Goal: Task Accomplishment & Management: Use online tool/utility

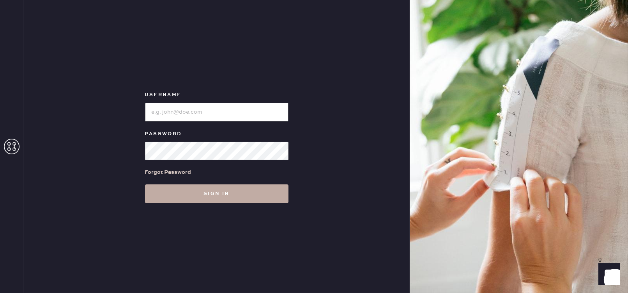
type input "reformationmelrose"
click at [239, 198] on button "Sign in" at bounding box center [217, 193] width 144 height 19
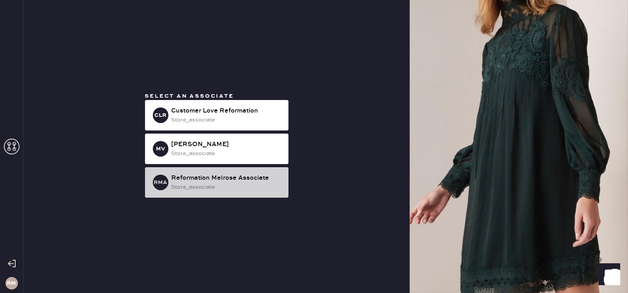
click at [269, 185] on div "store_associate" at bounding box center [227, 187] width 111 height 9
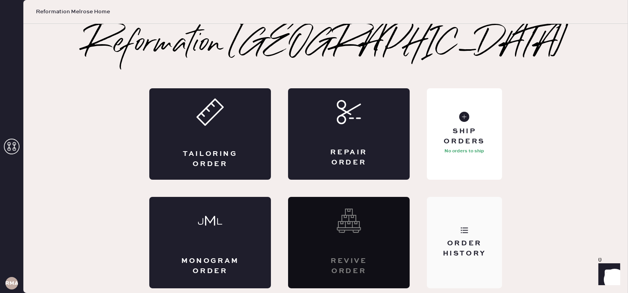
click at [475, 211] on div "Order History" at bounding box center [464, 242] width 75 height 91
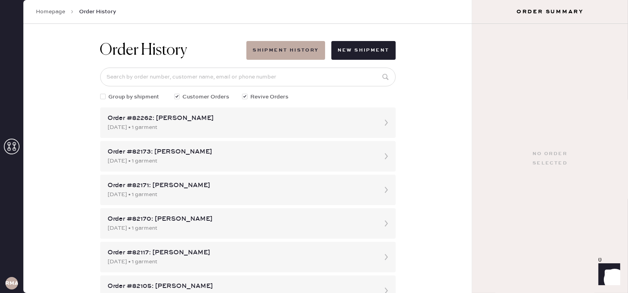
click at [48, 8] on link "Homepage" at bounding box center [50, 12] width 29 height 8
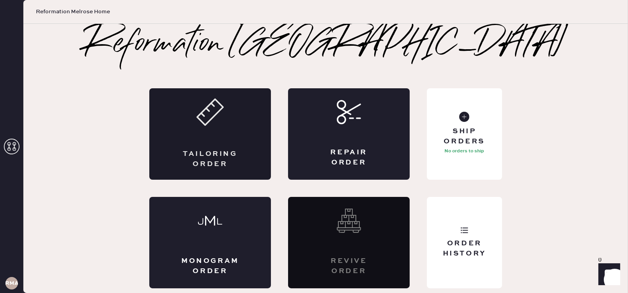
click at [172, 139] on div "Tailoring Order" at bounding box center [210, 133] width 122 height 91
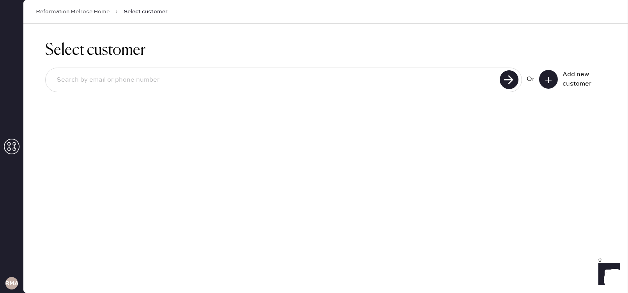
click at [312, 85] on input at bounding box center [273, 80] width 447 height 18
type input "[EMAIL_ADDRESS][DOMAIN_NAME]"
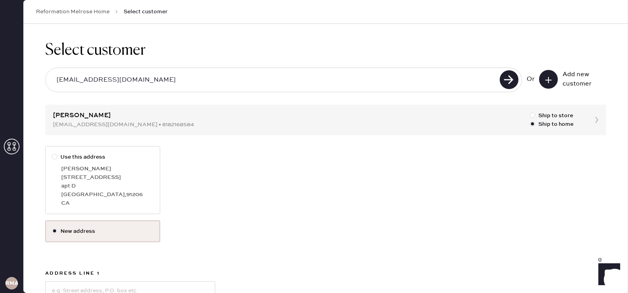
scroll to position [1, 0]
click at [73, 176] on div "[STREET_ADDRESS]" at bounding box center [107, 176] width 92 height 9
click at [52, 152] on input "Use this address" at bounding box center [52, 152] width 0 height 0
radio input "true"
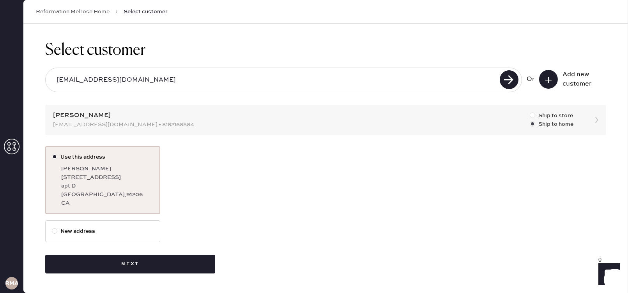
click at [534, 116] on div at bounding box center [532, 114] width 5 height 5
click at [530, 112] on input "Ship to store" at bounding box center [530, 111] width 0 height 0
radio input "true"
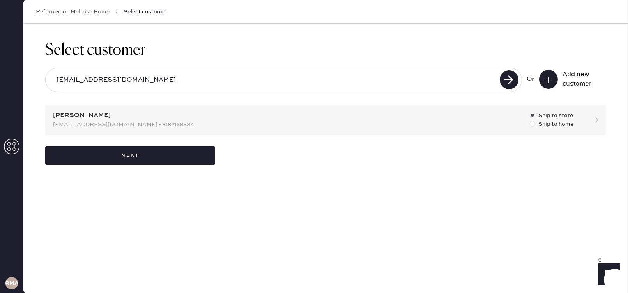
click at [532, 122] on div at bounding box center [532, 123] width 5 height 5
click at [530, 120] on input "Ship to home" at bounding box center [530, 120] width 0 height 0
radio input "true"
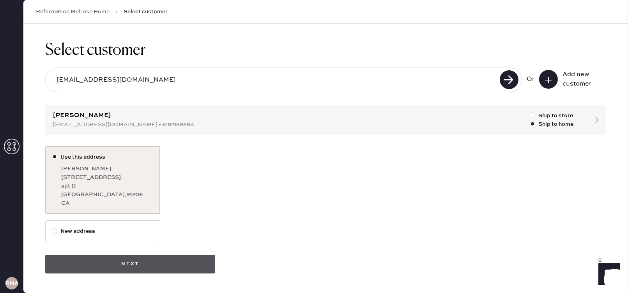
click at [186, 261] on button "Next" at bounding box center [130, 263] width 170 height 19
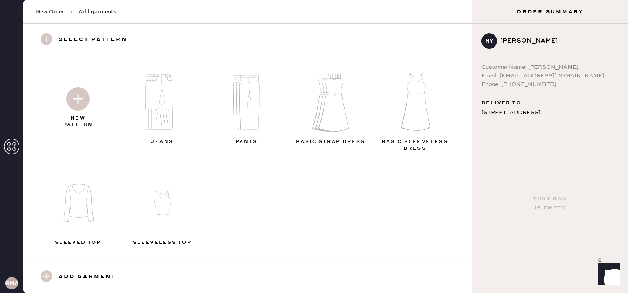
click at [165, 112] on img at bounding box center [165, 101] width 84 height 67
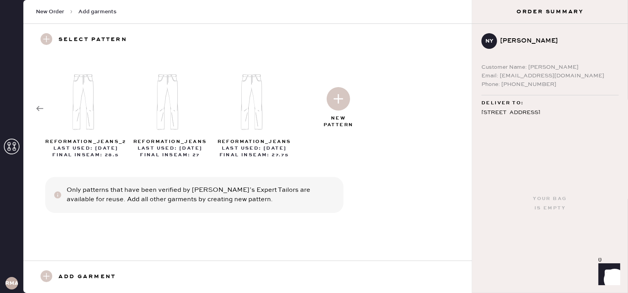
click at [44, 105] on div at bounding box center [86, 99] width 84 height 81
select select "2"
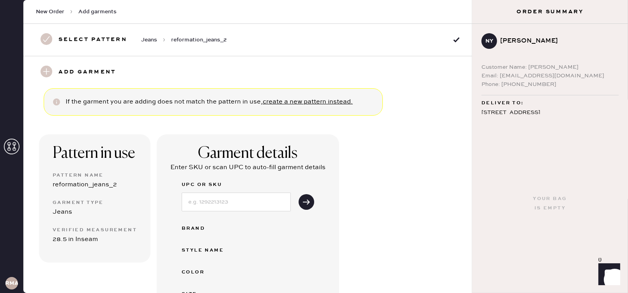
click at [52, 10] on span "New Order" at bounding box center [50, 12] width 28 height 8
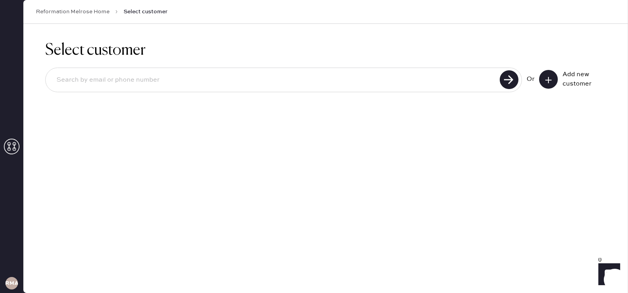
drag, startPoint x: 113, startPoint y: 83, endPoint x: 113, endPoint y: 74, distance: 9.8
click at [113, 83] on input at bounding box center [273, 80] width 447 height 18
type input "[EMAIL_ADDRESS][DOMAIN_NAME]"
click at [506, 83] on use at bounding box center [509, 79] width 19 height 19
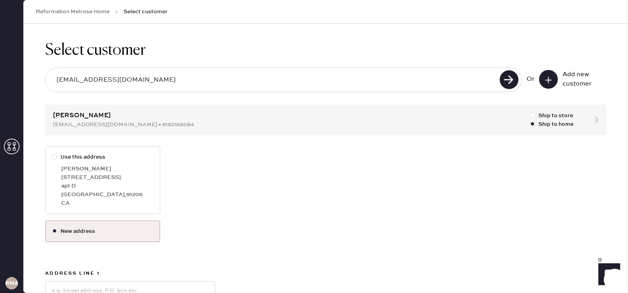
click at [112, 174] on div "[STREET_ADDRESS]" at bounding box center [107, 177] width 92 height 9
click at [52, 153] on input "Use this address" at bounding box center [52, 152] width 0 height 0
radio input "true"
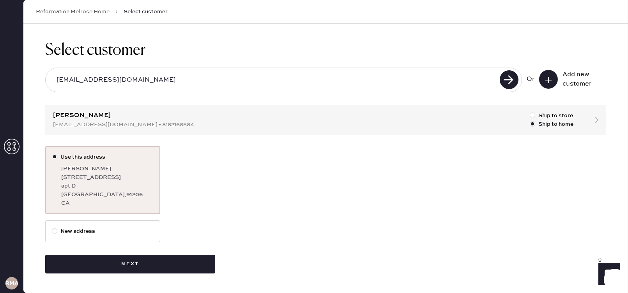
click at [126, 251] on div "Use this address [PERSON_NAME][GEOGRAPHIC_DATA][STREET_ADDRESS] New address Next" at bounding box center [325, 209] width 561 height 127
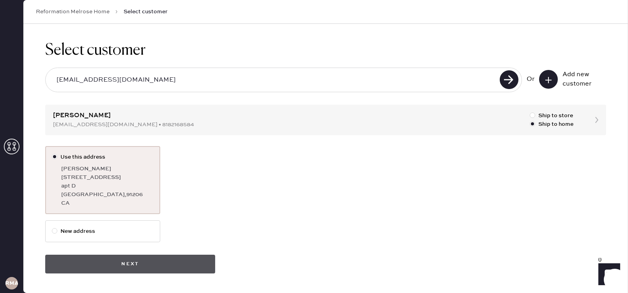
click at [125, 265] on button "Next" at bounding box center [130, 263] width 170 height 19
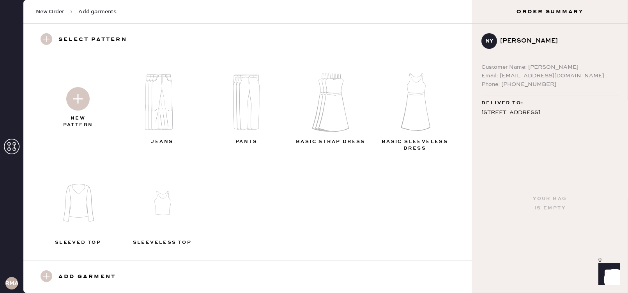
click at [82, 98] on img at bounding box center [77, 98] width 23 height 23
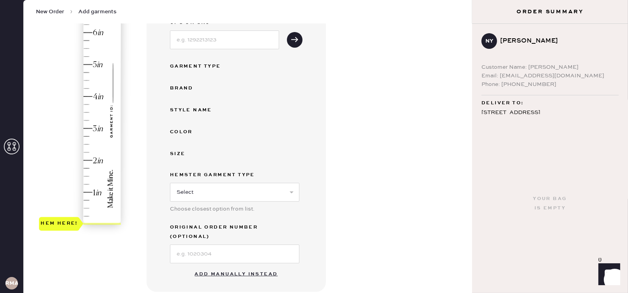
scroll to position [115, 0]
click at [236, 266] on button "Add manually instead" at bounding box center [236, 274] width 92 height 16
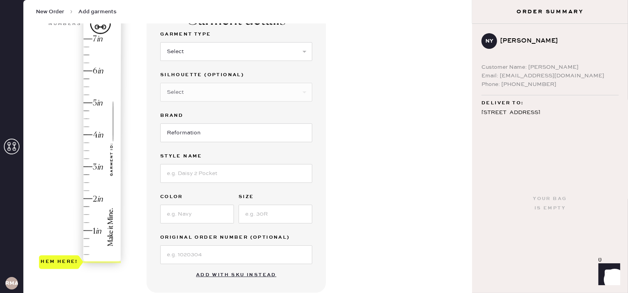
scroll to position [34, 0]
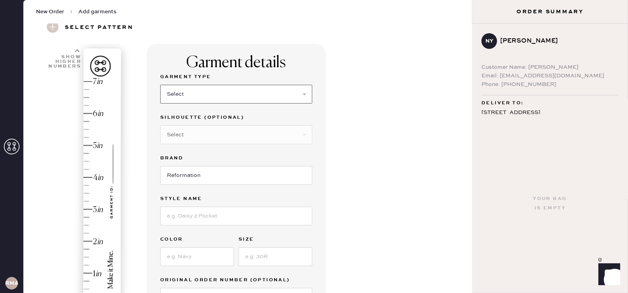
click at [205, 97] on select "Select Basic Skirt Jeans Leggings Pants Shorts Basic Sleeved Dress Basic Sleeve…" at bounding box center [236, 94] width 152 height 19
select select "2"
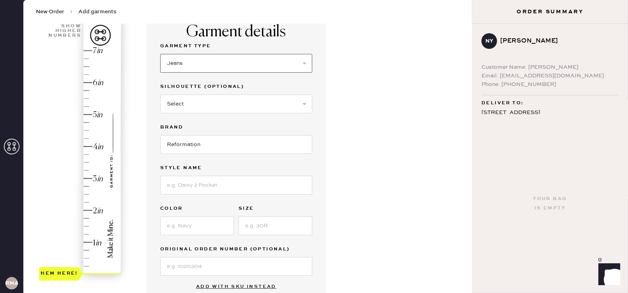
scroll to position [66, 0]
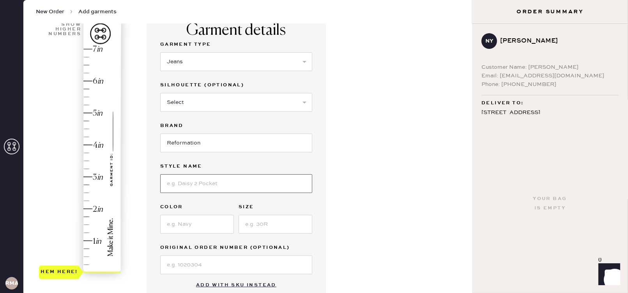
click at [213, 186] on input at bounding box center [236, 183] width 152 height 19
type input "[PERSON_NAME] rise"
type input "2"
type input "summit"
click at [283, 225] on input at bounding box center [276, 224] width 74 height 19
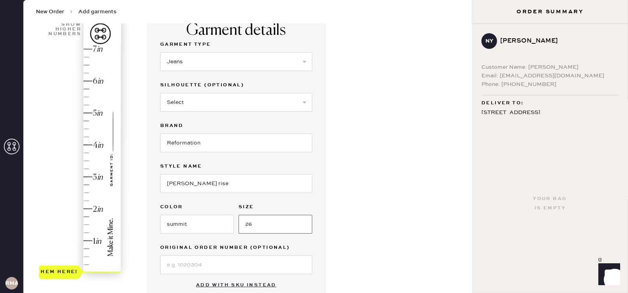
type input "26"
click at [414, 192] on div "Garment details Garment Type Select Basic Skirt Jeans Leggings Pants Shorts Bas…" at bounding box center [306, 232] width 319 height 443
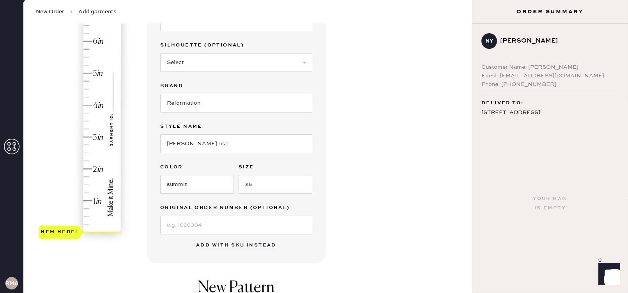
scroll to position [106, 0]
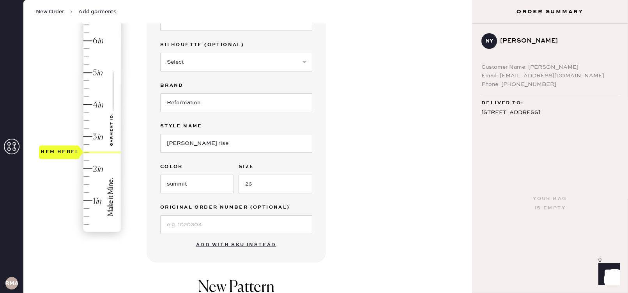
type input "3.25"
drag, startPoint x: 53, startPoint y: 229, endPoint x: 75, endPoint y: 129, distance: 102.4
click at [75, 129] on div "Hem here!" at bounding box center [59, 127] width 37 height 9
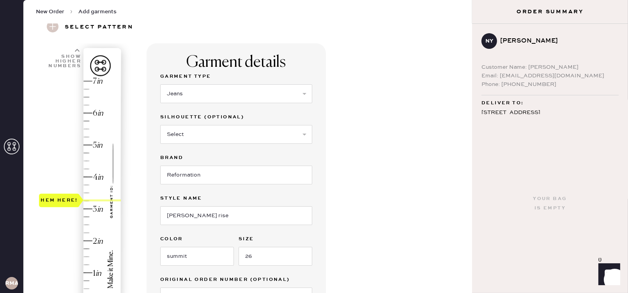
scroll to position [38, 0]
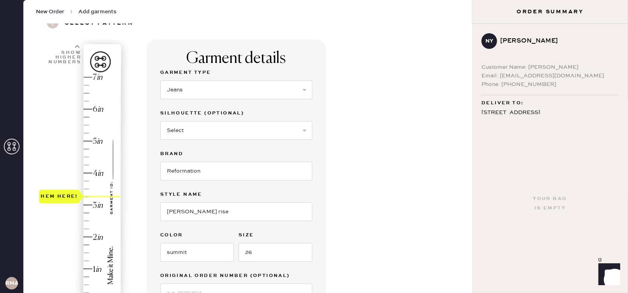
click at [8, 144] on icon at bounding box center [12, 146] width 16 height 16
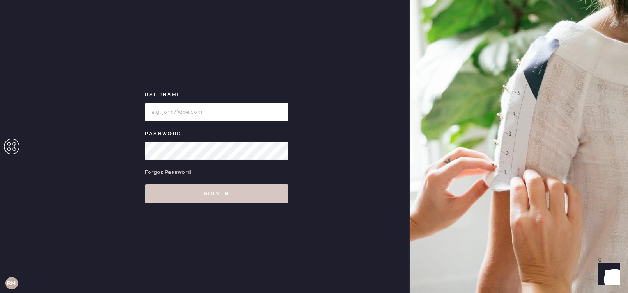
type input "reformationmelrose"
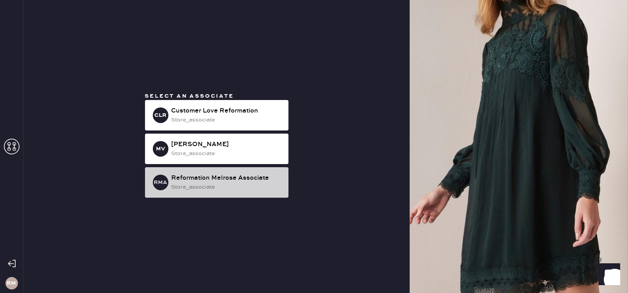
click at [209, 185] on div "store_associate" at bounding box center [227, 187] width 111 height 9
